Goal: Task Accomplishment & Management: Manage account settings

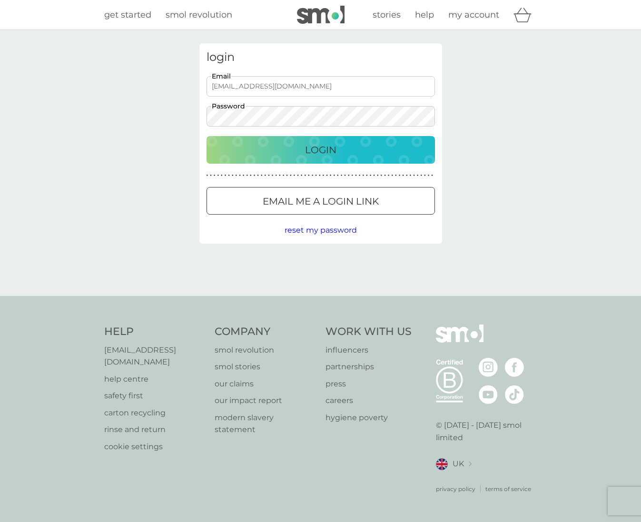
click at [272, 147] on div "Login" at bounding box center [320, 149] width 209 height 15
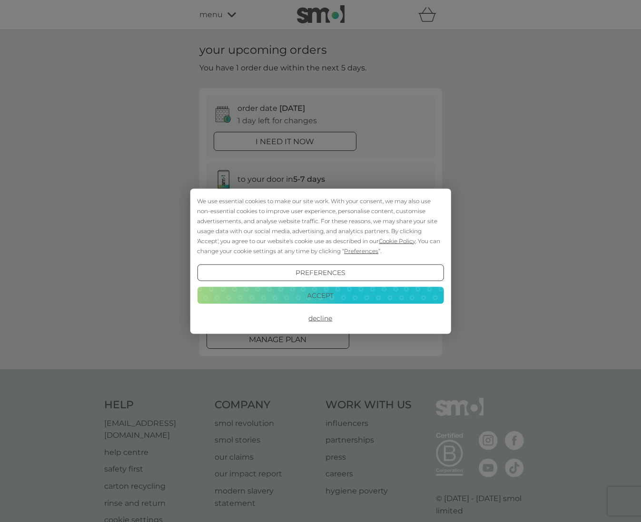
click at [319, 314] on button "Decline" at bounding box center [320, 318] width 246 height 17
click at [318, 319] on button "Decline" at bounding box center [320, 318] width 246 height 17
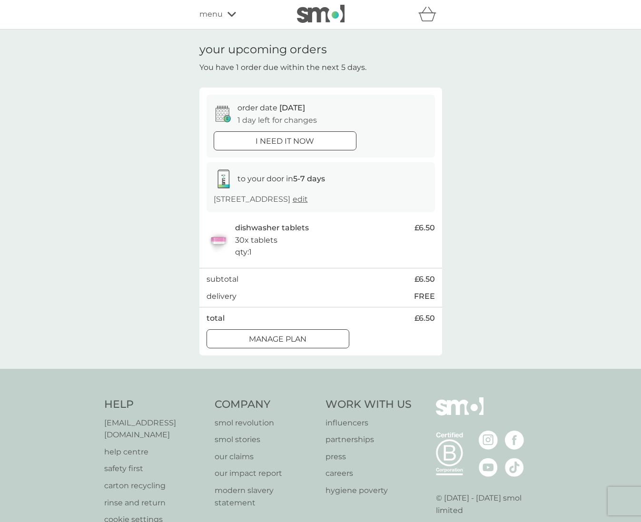
scroll to position [1, 0]
click at [306, 345] on p "Manage plan" at bounding box center [278, 338] width 58 height 12
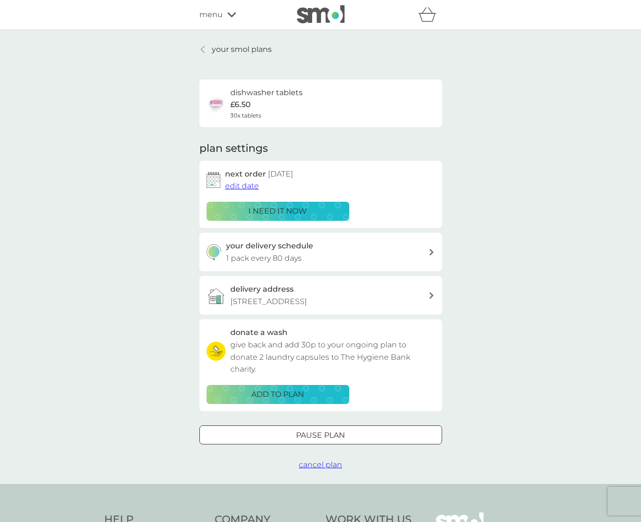
click at [404, 248] on div "your delivery schedule 1 pack every 80 days" at bounding box center [327, 252] width 202 height 24
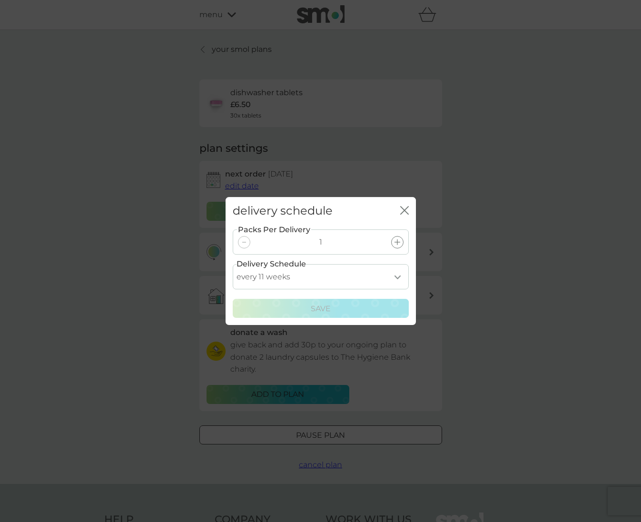
select select "119"
click at [343, 306] on div "Save" at bounding box center [321, 308] width 164 height 12
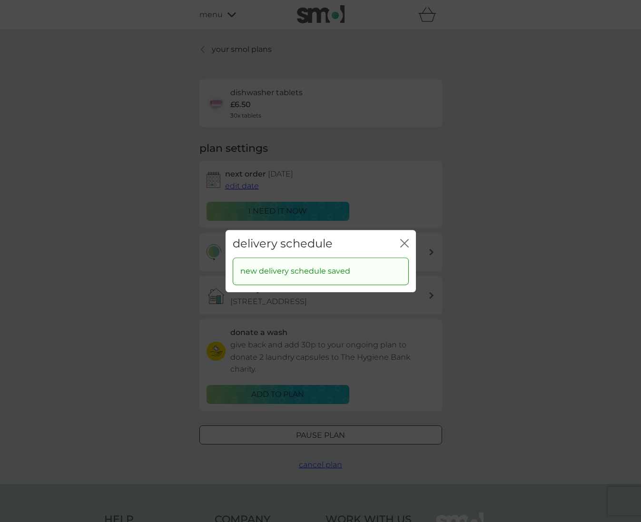
click at [405, 241] on icon "close" at bounding box center [404, 243] width 9 height 9
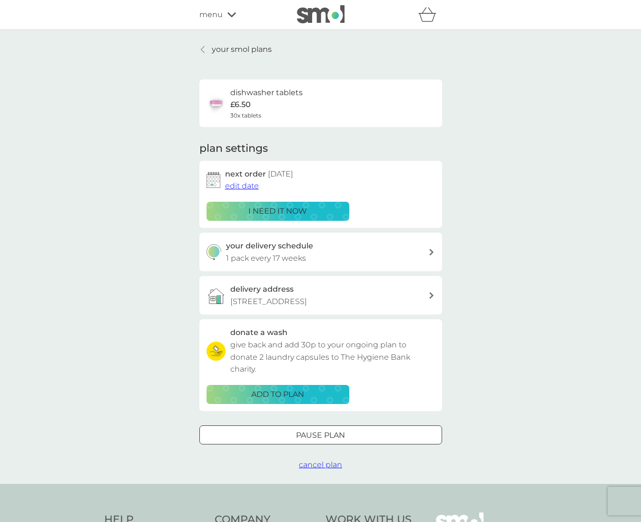
click at [235, 182] on span "edit date" at bounding box center [242, 185] width 34 height 9
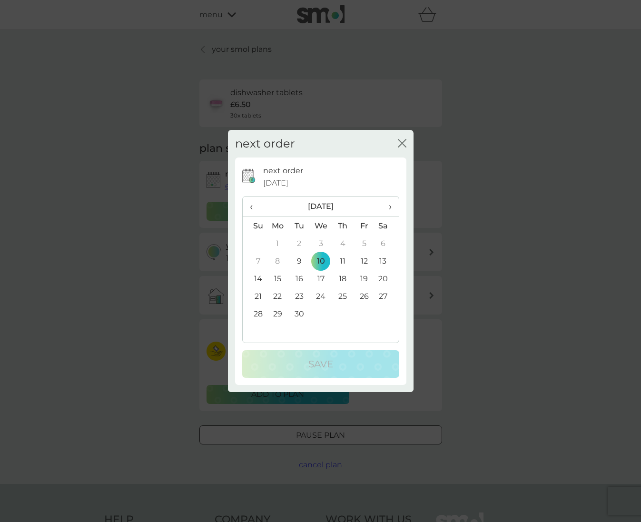
click at [390, 205] on span "›" at bounding box center [386, 206] width 10 height 20
click at [301, 313] on td "25" at bounding box center [298, 314] width 21 height 18
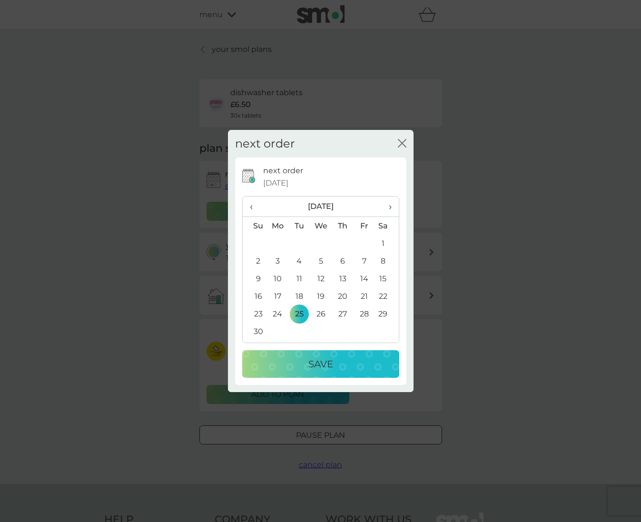
click at [304, 362] on div "Save" at bounding box center [321, 363] width 138 height 15
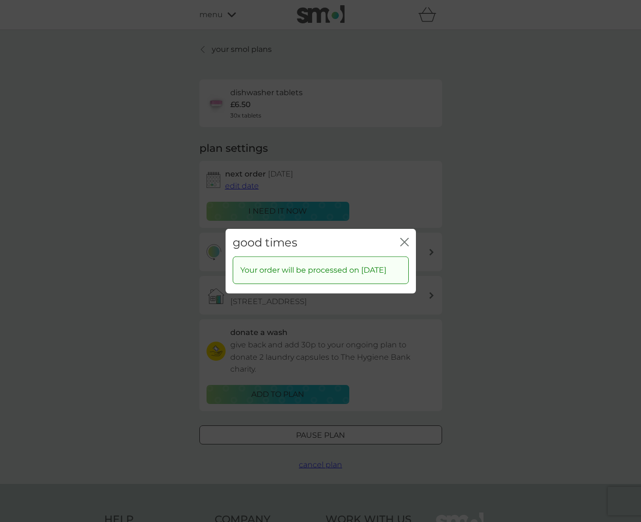
click at [405, 235] on div "close" at bounding box center [404, 242] width 9 height 14
click at [404, 237] on icon "close" at bounding box center [404, 241] width 9 height 9
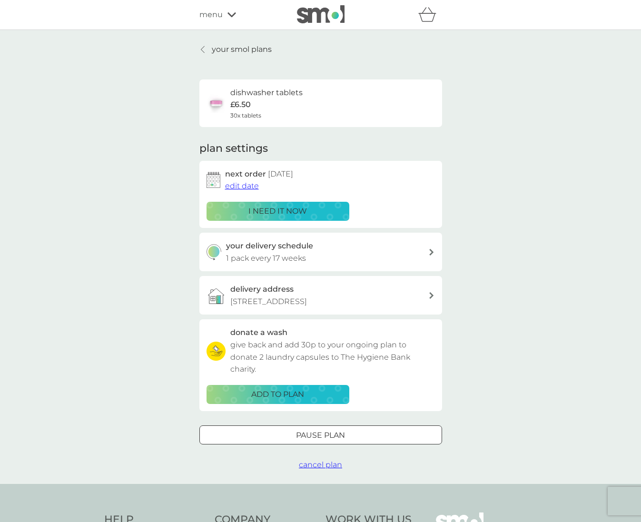
scroll to position [0, 0]
